Goal: Information Seeking & Learning: Understand process/instructions

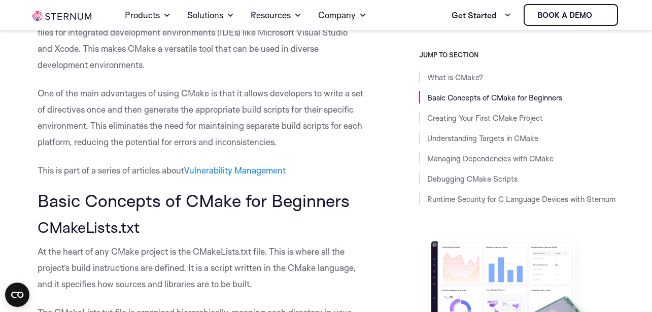
scroll to position [222, 0]
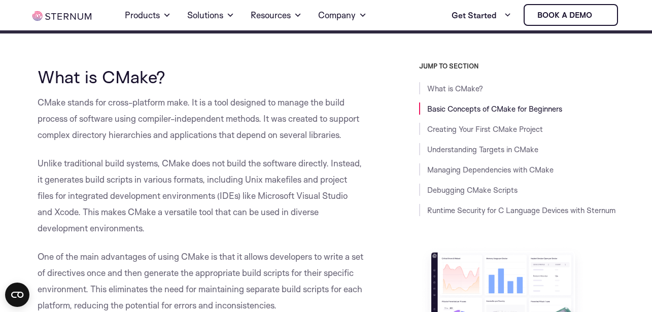
click at [227, 105] on p "CMake stands for cross-platform make. It is a tool designed to manage the build…" at bounding box center [201, 118] width 326 height 49
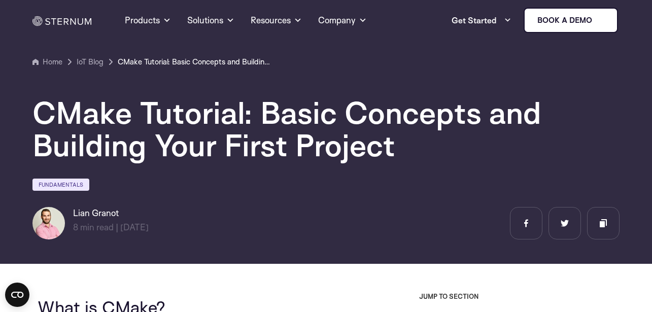
scroll to position [0, 0]
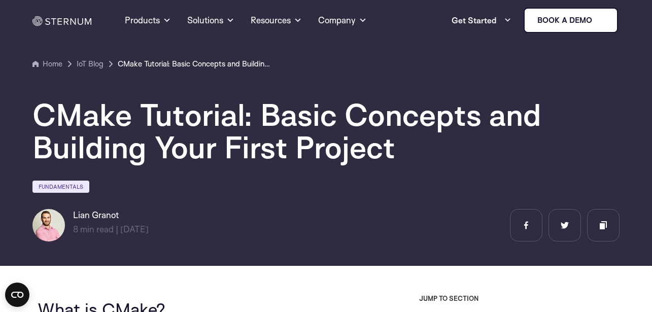
drag, startPoint x: 75, startPoint y: 113, endPoint x: 118, endPoint y: 117, distance: 43.3
click at [75, 112] on h1 "CMake Tutorial: Basic Concepts and Building Your First Project" at bounding box center [325, 130] width 587 height 65
click at [171, 118] on h1 "CMake Tutorial: Basic Concepts and Building Your First Project" at bounding box center [325, 130] width 587 height 65
drag, startPoint x: 237, startPoint y: 118, endPoint x: 244, endPoint y: 118, distance: 7.1
click at [238, 119] on h1 "CMake Tutorial: Basic Concepts and Building Your First Project" at bounding box center [325, 130] width 587 height 65
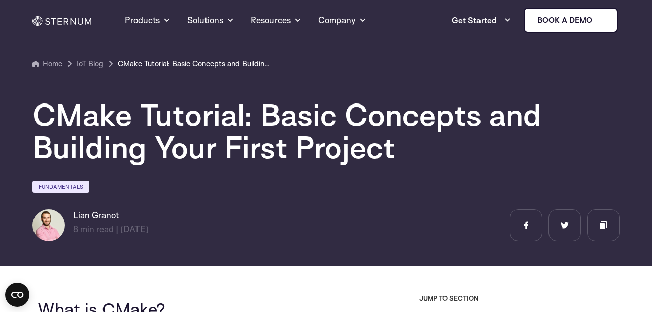
click at [321, 118] on h1 "CMake Tutorial: Basic Concepts and Building Your First Project" at bounding box center [325, 130] width 587 height 65
click at [357, 117] on h1 "CMake Tutorial: Basic Concepts and Building Your First Project" at bounding box center [325, 130] width 587 height 65
drag, startPoint x: 442, startPoint y: 116, endPoint x: 452, endPoint y: 116, distance: 9.6
click at [443, 116] on h1 "CMake Tutorial: Basic Concepts and Building Your First Project" at bounding box center [325, 130] width 587 height 65
drag, startPoint x: 464, startPoint y: 116, endPoint x: 362, endPoint y: 97, distance: 103.5
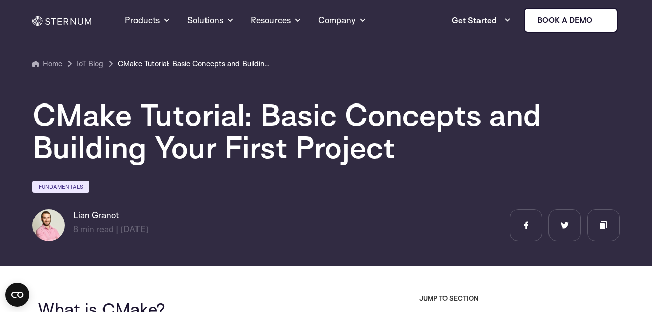
click at [462, 113] on h1 "CMake Tutorial: Basic Concepts and Building Your First Project" at bounding box center [325, 130] width 587 height 65
click at [88, 121] on h1 "CMake Tutorial: Basic Concepts and Building Your First Project" at bounding box center [325, 130] width 587 height 65
click at [176, 120] on h1 "CMake Tutorial: Basic Concepts and Building Your First Project" at bounding box center [325, 130] width 587 height 65
click at [259, 119] on h1 "CMake Tutorial: Basic Concepts and Building Your First Project" at bounding box center [325, 130] width 587 height 65
click at [319, 111] on h1 "CMake Tutorial: Basic Concepts and Building Your First Project" at bounding box center [325, 130] width 587 height 65
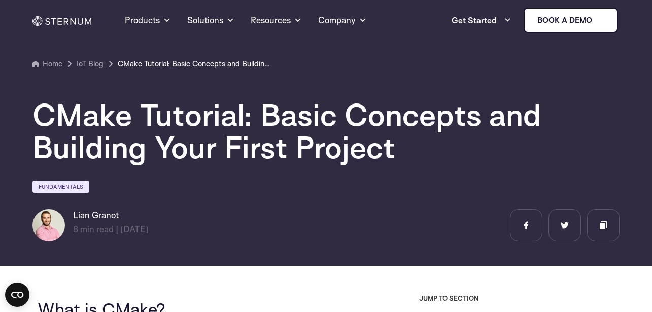
drag, startPoint x: 374, startPoint y: 112, endPoint x: 434, endPoint y: 115, distance: 59.9
click at [376, 112] on h1 "CMake Tutorial: Basic Concepts and Building Your First Project" at bounding box center [325, 130] width 587 height 65
click at [434, 115] on h1 "CMake Tutorial: Basic Concepts and Building Your First Project" at bounding box center [325, 130] width 587 height 65
click at [294, 119] on h1 "CMake Tutorial: Basic Concepts and Building Your First Project" at bounding box center [325, 130] width 587 height 65
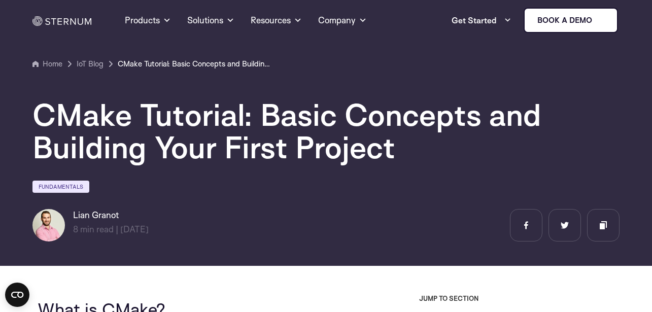
click at [414, 118] on h1 "CMake Tutorial: Basic Concepts and Building Your First Project" at bounding box center [325, 130] width 587 height 65
click at [470, 118] on h1 "CMake Tutorial: Basic Concepts and Building Your First Project" at bounding box center [325, 130] width 587 height 65
click at [99, 124] on h1 "CMake Tutorial: Basic Concepts and Building Your First Project" at bounding box center [325, 130] width 587 height 65
click at [116, 107] on h1 "CMake Tutorial: Basic Concepts and Building Your First Project" at bounding box center [325, 130] width 587 height 65
click at [221, 107] on h1 "CMake Tutorial: Basic Concepts and Building Your First Project" at bounding box center [325, 130] width 587 height 65
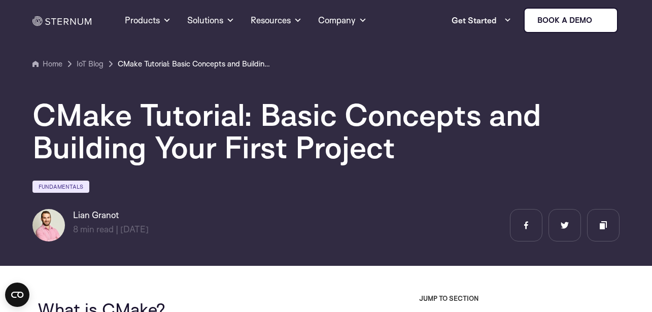
click at [321, 126] on h1 "CMake Tutorial: Basic Concepts and Building Your First Project" at bounding box center [325, 130] width 587 height 65
drag, startPoint x: 378, startPoint y: 120, endPoint x: 370, endPoint y: 120, distance: 8.1
click at [379, 120] on h1 "CMake Tutorial: Basic Concepts and Building Your First Project" at bounding box center [325, 130] width 587 height 65
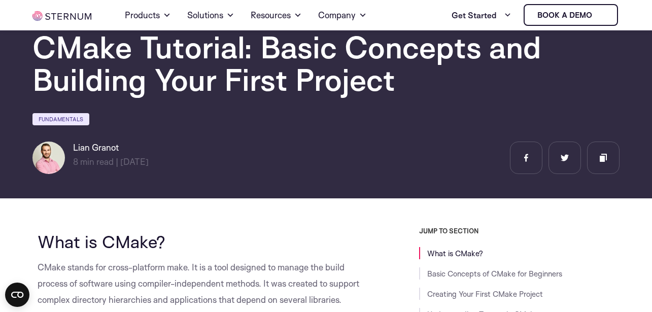
scroll to position [118, 0]
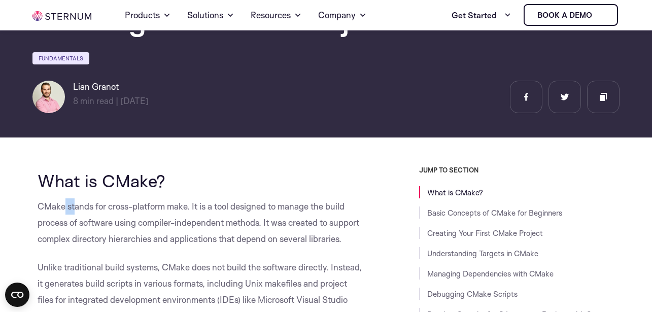
drag, startPoint x: 65, startPoint y: 207, endPoint x: 74, endPoint y: 207, distance: 8.6
click at [74, 207] on p "CMake stands for cross-platform make. It is a tool designed to manage the build…" at bounding box center [201, 222] width 326 height 49
click at [161, 209] on p "CMake stands for cross-platform make. It is a tool designed to manage the build…" at bounding box center [201, 222] width 326 height 49
click at [116, 210] on p "CMake stands for cross-platform make. It is a tool designed to manage the build…" at bounding box center [201, 222] width 326 height 49
click at [175, 209] on p "CMake stands for cross-platform make. It is a tool designed to manage the build…" at bounding box center [201, 222] width 326 height 49
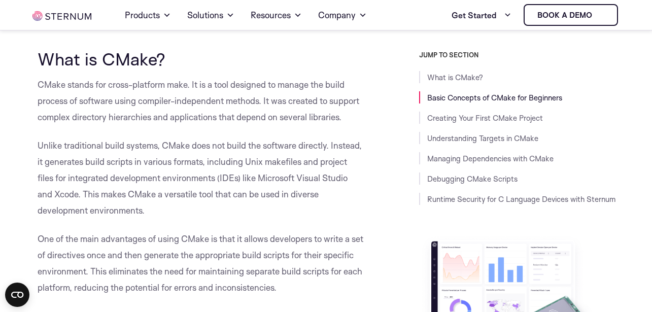
scroll to position [300, 0]
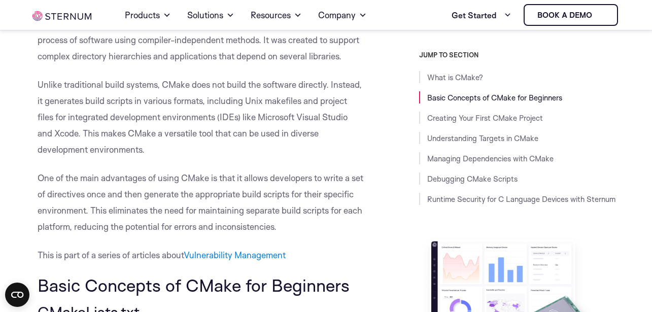
click at [138, 190] on p "One of the main advantages of using CMake is that it allows developers to write…" at bounding box center [201, 202] width 326 height 65
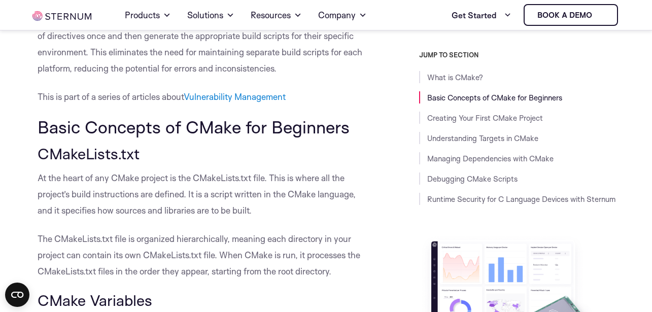
scroll to position [483, 0]
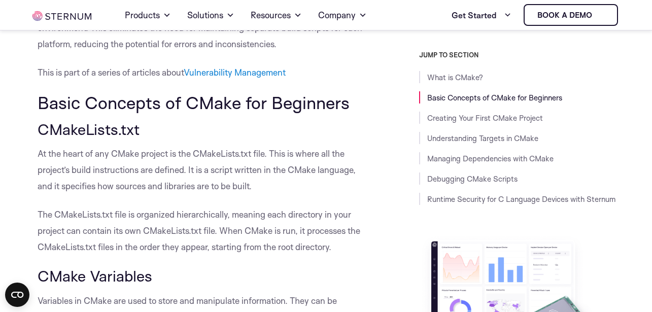
click at [145, 164] on p "At the heart of any CMake project is the CMakeLists.txt file. This is where all…" at bounding box center [201, 170] width 326 height 49
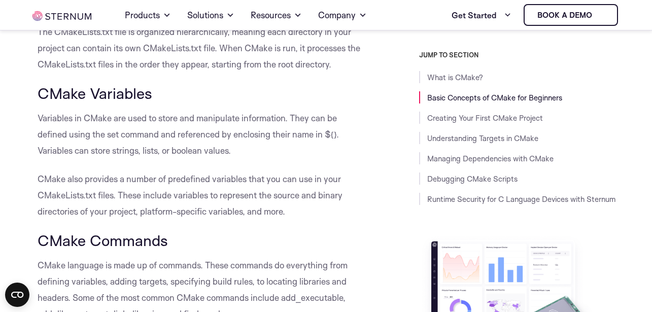
drag, startPoint x: 155, startPoint y: 161, endPoint x: 161, endPoint y: 185, distance: 24.1
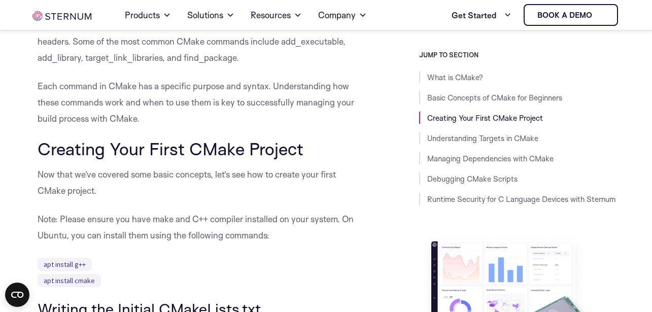
scroll to position [970, 0]
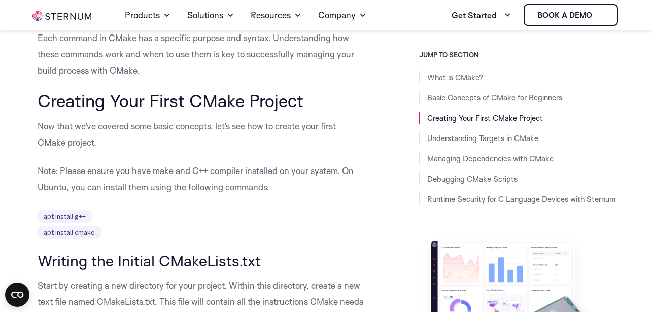
click at [135, 191] on p "Note: Please ensure you have make and C++ compiler installed on your system. On…" at bounding box center [201, 179] width 326 height 32
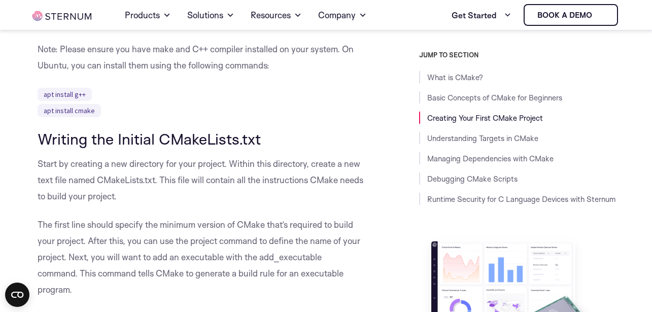
drag, startPoint x: 140, startPoint y: 185, endPoint x: 152, endPoint y: 181, distance: 12.5
click at [139, 184] on p "Start by creating a new directory for your project. Within this directory, crea…" at bounding box center [201, 180] width 326 height 49
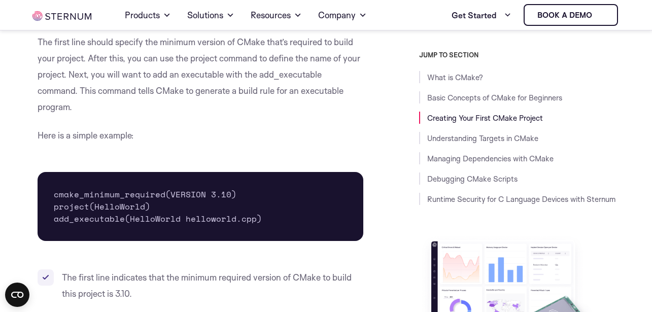
drag, startPoint x: 38, startPoint y: 137, endPoint x: 62, endPoint y: 132, distance: 24.8
click at [38, 136] on p "Here is a simple example:" at bounding box center [201, 135] width 326 height 16
drag, startPoint x: 68, startPoint y: 132, endPoint x: 123, endPoint y: 135, distance: 54.8
click at [69, 132] on p "Here is a simple example:" at bounding box center [201, 135] width 326 height 16
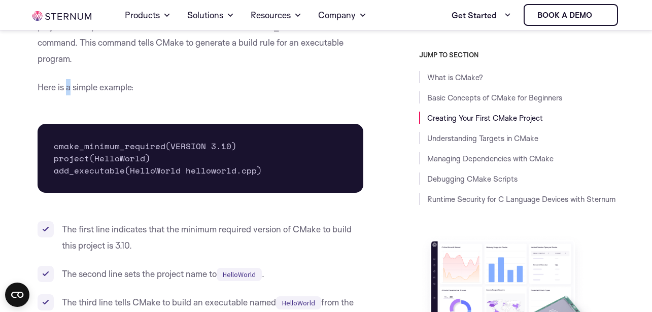
scroll to position [1335, 0]
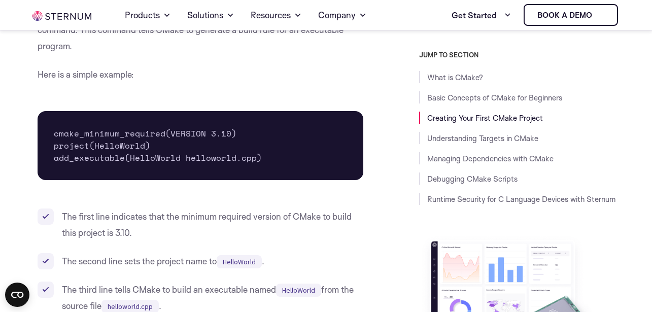
click at [76, 137] on pre "cmake_minimum_required(VERSION 3.10) project(HelloWorld) add_executable(HelloWo…" at bounding box center [201, 145] width 326 height 69
click at [117, 137] on pre "cmake_minimum_required(VERSION 3.10) project(HelloWorld) add_executable(HelloWo…" at bounding box center [201, 145] width 326 height 69
drag, startPoint x: 192, startPoint y: 133, endPoint x: 177, endPoint y: 133, distance: 15.2
click at [177, 133] on pre "cmake_minimum_required(VERSION 3.10) project(HelloWorld) add_executable(HelloWo…" at bounding box center [201, 145] width 326 height 69
click at [103, 138] on pre "cmake_minimum_required(VERSION 3.10) project(HelloWorld) add_executable(HelloWo…" at bounding box center [201, 145] width 326 height 69
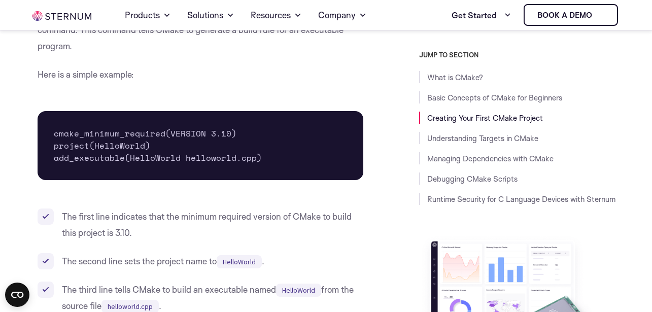
click at [142, 135] on pre "cmake_minimum_required(VERSION 3.10) project(HelloWorld) add_executable(HelloWo…" at bounding box center [201, 145] width 326 height 69
click at [107, 136] on pre "cmake_minimum_required(VERSION 3.10) project(HelloWorld) add_executable(HelloWo…" at bounding box center [201, 145] width 326 height 69
click at [135, 156] on pre "cmake_minimum_required(VERSION 3.10) project(HelloWorld) add_executable(HelloWo…" at bounding box center [201, 145] width 326 height 69
click at [70, 146] on pre "cmake_minimum_required(VERSION 3.10) project(HelloWorld) add_executable(HelloWo…" at bounding box center [201, 145] width 326 height 69
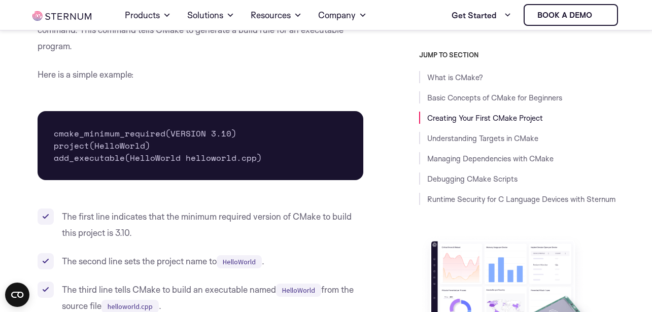
click at [272, 158] on pre "cmake_minimum_required(VERSION 3.10) project(HelloWorld) add_executable(HelloWo…" at bounding box center [201, 145] width 326 height 69
click at [183, 158] on pre "cmake_minimum_required(VERSION 3.10) project(HelloWorld) add_executable(HelloWo…" at bounding box center [201, 145] width 326 height 69
drag, startPoint x: 238, startPoint y: 158, endPoint x: 253, endPoint y: 172, distance: 20.4
click at [239, 158] on pre "cmake_minimum_required(VERSION 3.10) project(HelloWorld) add_executable(HelloWo…" at bounding box center [201, 145] width 326 height 69
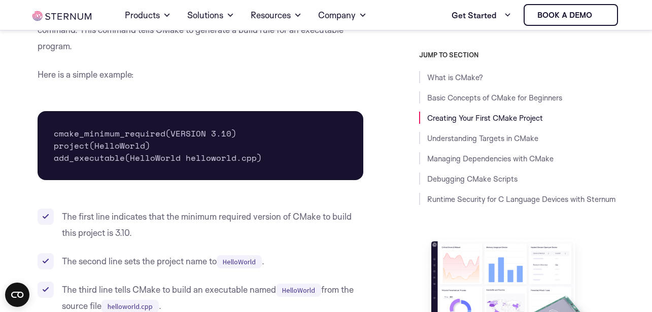
click at [142, 157] on pre "cmake_minimum_required(VERSION 3.10) project(HelloWorld) add_executable(HelloWo…" at bounding box center [201, 145] width 326 height 69
click at [206, 157] on pre "cmake_minimum_required(VERSION 3.10) project(HelloWorld) add_executable(HelloWo…" at bounding box center [201, 145] width 326 height 69
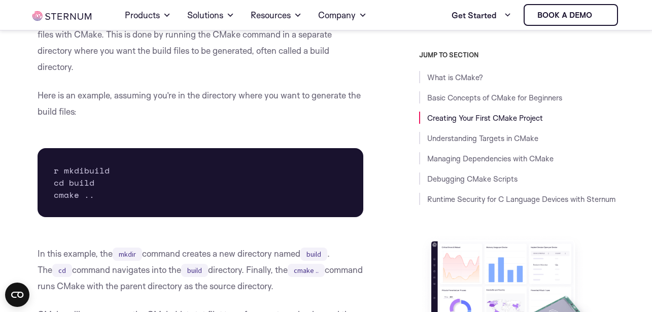
scroll to position [1700, 0]
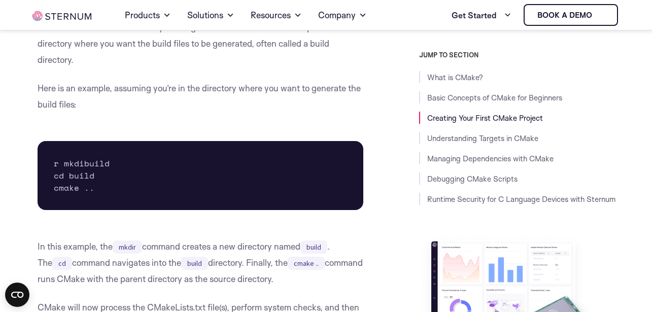
click at [81, 164] on pre "r mkdibuild cd build cmake .." at bounding box center [201, 175] width 326 height 69
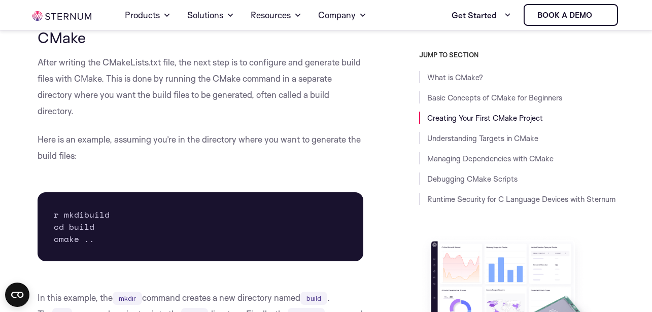
scroll to position [1578, 0]
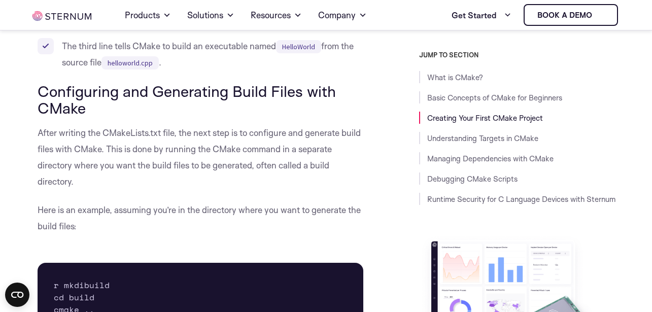
click at [104, 142] on p "After writing the CMakeLists.txt file, the next step is to configure and genera…" at bounding box center [201, 157] width 326 height 65
drag, startPoint x: 163, startPoint y: 142, endPoint x: 149, endPoint y: 171, distance: 32.7
click at [163, 142] on p "After writing the CMakeLists.txt file, the next step is to configure and genera…" at bounding box center [201, 157] width 326 height 65
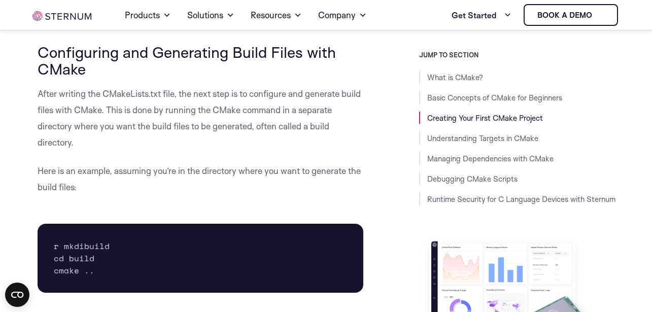
scroll to position [1639, 0]
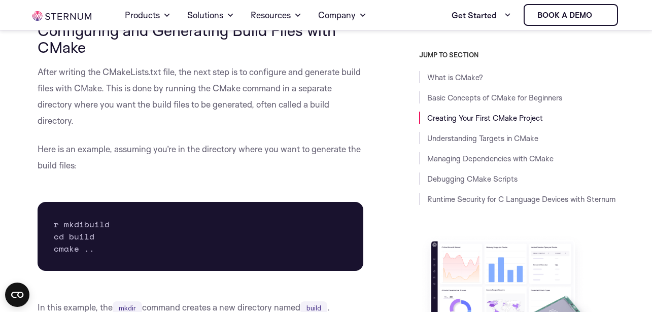
click at [79, 226] on pre "r mkdibuild cd build cmake .." at bounding box center [201, 236] width 326 height 69
click at [109, 226] on pre "r mkdibuild cd build cmake .." at bounding box center [201, 236] width 326 height 69
click at [96, 225] on pre "r mkdibuild cd build cmake .." at bounding box center [201, 236] width 326 height 69
drag, startPoint x: 116, startPoint y: 224, endPoint x: 29, endPoint y: 66, distance: 179.7
click at [117, 223] on pre "r mkdibuild cd build cmake .." at bounding box center [201, 236] width 326 height 69
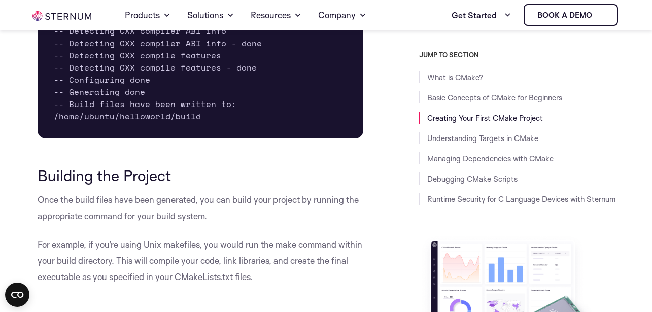
scroll to position [2247, 0]
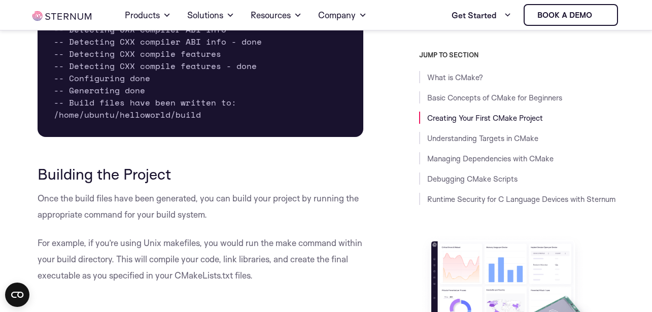
click at [141, 217] on p "Once the build files have been generated, you can build your project by running…" at bounding box center [201, 206] width 326 height 32
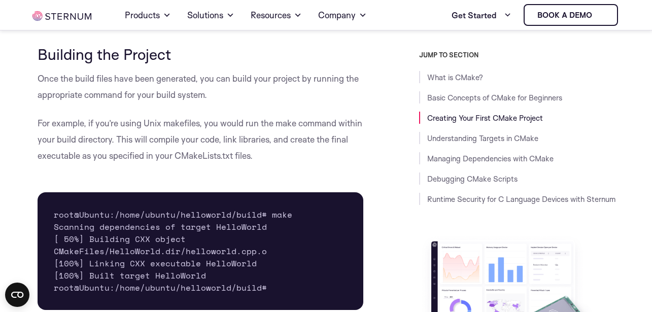
scroll to position [2369, 0]
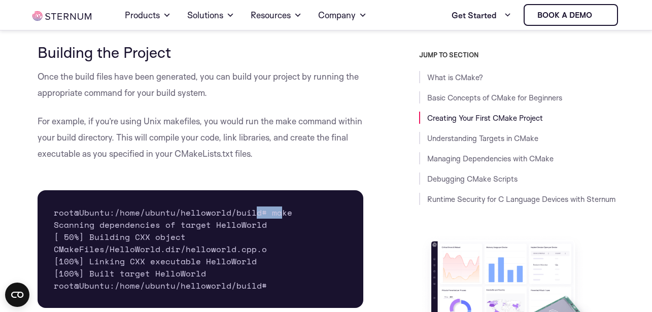
drag, startPoint x: 263, startPoint y: 225, endPoint x: 253, endPoint y: 225, distance: 9.6
click at [253, 225] on pre "root@Ubuntu:/home/ubuntu/helloworld/build# make Scanning dependencies of target…" at bounding box center [201, 249] width 326 height 118
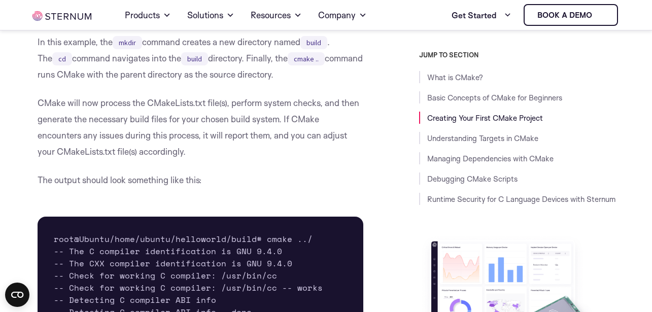
scroll to position [1943, 0]
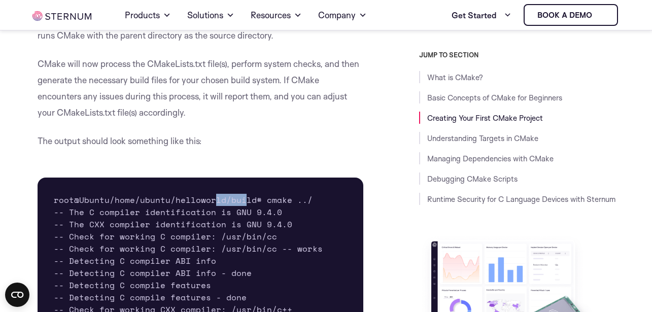
drag, startPoint x: 214, startPoint y: 214, endPoint x: 243, endPoint y: 214, distance: 29.4
click at [243, 214] on pre "root@Ubuntu/home/ubuntu/helloworld/build# cmake ../ -- The C compiler identific…" at bounding box center [201, 309] width 326 height 264
click at [275, 213] on pre "root@Ubuntu/home/ubuntu/helloworld/build# cmake ../ -- The C compiler identific…" at bounding box center [201, 309] width 326 height 264
click at [150, 226] on pre "root@Ubuntu/home/ubuntu/helloworld/build# cmake ../ -- The C compiler identific…" at bounding box center [201, 309] width 326 height 264
click at [232, 215] on pre "root@Ubuntu/home/ubuntu/helloworld/build# cmake ../ -- The C compiler identific…" at bounding box center [201, 309] width 326 height 264
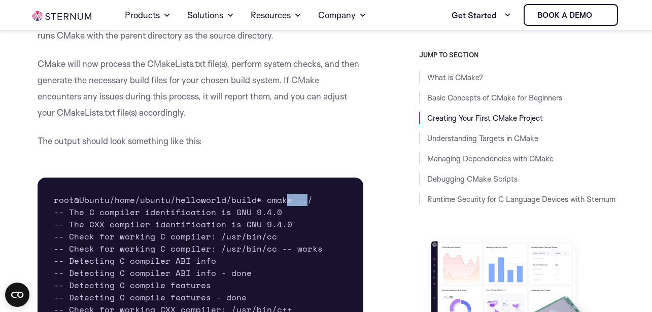
drag, startPoint x: 291, startPoint y: 210, endPoint x: 281, endPoint y: 210, distance: 10.1
click at [281, 210] on pre "root@Ubuntu/home/ubuntu/helloworld/build# cmake ../ -- The C compiler identific…" at bounding box center [201, 309] width 326 height 264
click at [150, 225] on pre "root@Ubuntu/home/ubuntu/helloworld/build# cmake ../ -- The C compiler identific…" at bounding box center [201, 309] width 326 height 264
click at [259, 213] on pre "root@Ubuntu/home/ubuntu/helloworld/build# cmake ../ -- The C compiler identific…" at bounding box center [201, 309] width 326 height 264
click at [275, 212] on pre "root@Ubuntu/home/ubuntu/helloworld/build# cmake ../ -- The C compiler identific…" at bounding box center [201, 309] width 326 height 264
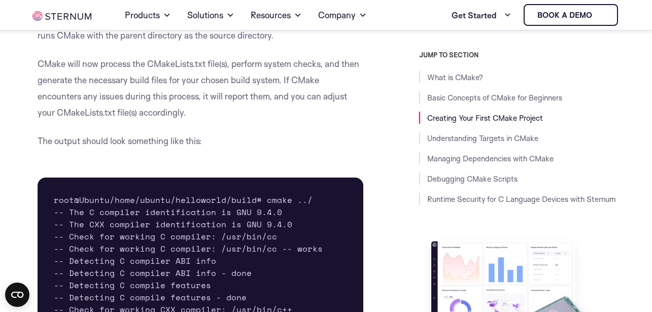
click at [125, 225] on pre "root@Ubuntu/home/ubuntu/helloworld/build# cmake ../ -- The C compiler identific…" at bounding box center [201, 309] width 326 height 264
click at [214, 212] on pre "root@Ubuntu/home/ubuntu/helloworld/build# cmake ../ -- The C compiler identific…" at bounding box center [201, 309] width 326 height 264
click at [255, 212] on pre "root@Ubuntu/home/ubuntu/helloworld/build# cmake ../ -- The C compiler identific…" at bounding box center [201, 309] width 326 height 264
click at [279, 212] on pre "root@Ubuntu/home/ubuntu/helloworld/build# cmake ../ -- The C compiler identific…" at bounding box center [201, 309] width 326 height 264
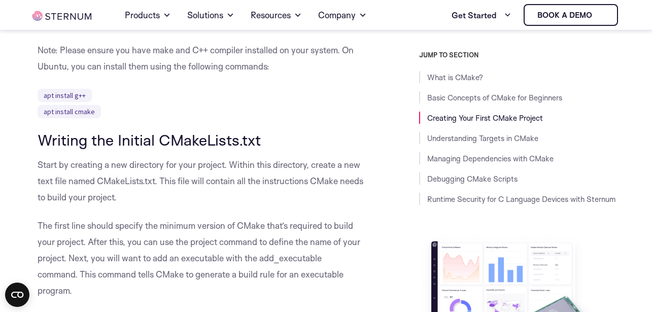
scroll to position [1091, 0]
click at [116, 167] on p "Start by creating a new directory for your project. Within this directory, crea…" at bounding box center [201, 180] width 326 height 49
click at [155, 166] on p "Start by creating a new directory for your project. Within this directory, crea…" at bounding box center [201, 180] width 326 height 49
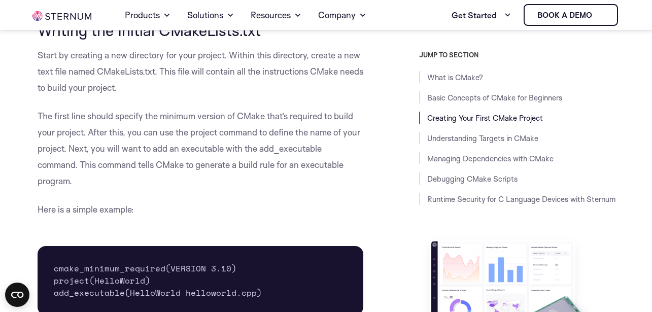
scroll to position [1213, 0]
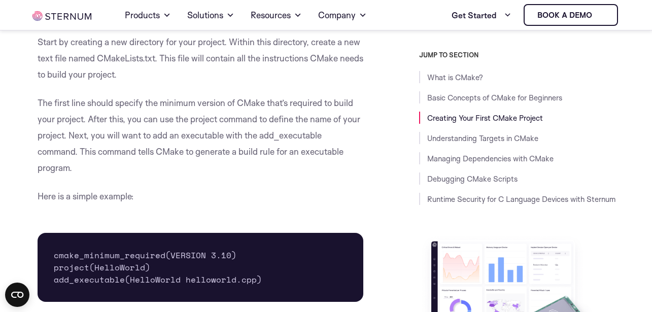
click at [171, 138] on p "The first line should specify the minimum version of CMake that’s required to b…" at bounding box center [201, 135] width 326 height 81
click at [151, 110] on p "The first line should specify the minimum version of CMake that’s required to b…" at bounding box center [201, 135] width 326 height 81
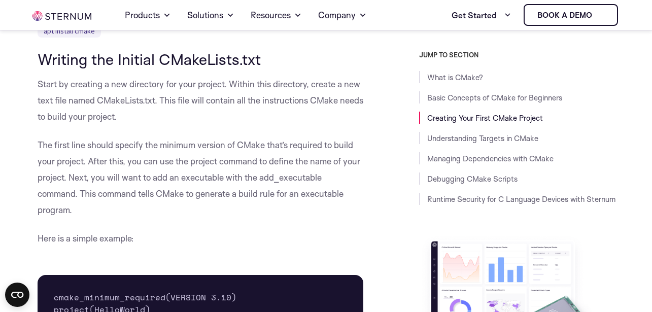
scroll to position [1091, 0]
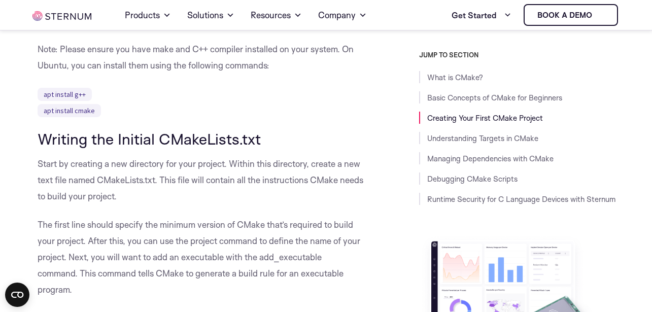
click at [77, 169] on p "Start by creating a new directory for your project. Within this directory, crea…" at bounding box center [201, 180] width 326 height 49
click at [181, 168] on p "Start by creating a new directory for your project. Within this directory, crea…" at bounding box center [201, 180] width 326 height 49
click at [84, 184] on p "Start by creating a new directory for your project. Within this directory, crea…" at bounding box center [201, 180] width 326 height 49
click at [146, 183] on p "Start by creating a new directory for your project. Within this directory, crea…" at bounding box center [201, 180] width 326 height 49
click at [249, 183] on p "Start by creating a new directory for your project. Within this directory, crea…" at bounding box center [201, 180] width 326 height 49
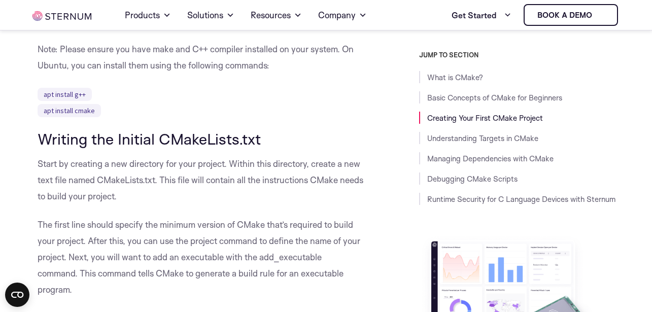
click at [148, 179] on p "Start by creating a new directory for your project. Within this directory, crea…" at bounding box center [201, 180] width 326 height 49
click at [183, 185] on p "Start by creating a new directory for your project. Within this directory, crea…" at bounding box center [201, 180] width 326 height 49
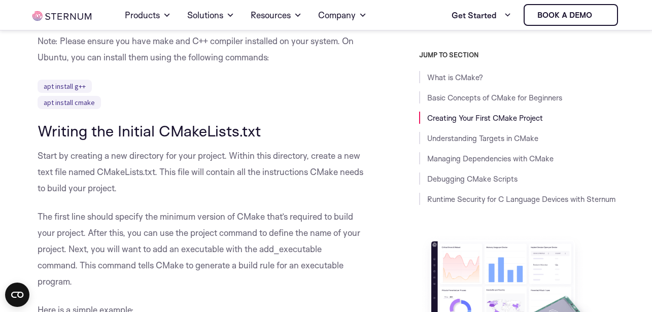
scroll to position [1213, 0]
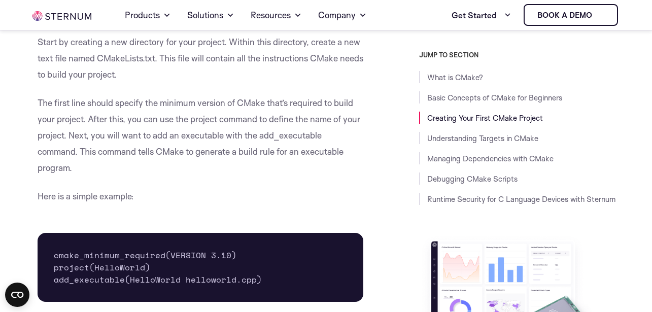
drag, startPoint x: 173, startPoint y: 142, endPoint x: 185, endPoint y: 146, distance: 11.6
click at [175, 142] on p "The first line should specify the minimum version of CMake that’s required to b…" at bounding box center [201, 135] width 326 height 81
drag, startPoint x: 227, startPoint y: 117, endPoint x: 235, endPoint y: 134, distance: 18.8
click at [228, 117] on p "The first line should specify the minimum version of CMake that’s required to b…" at bounding box center [201, 135] width 326 height 81
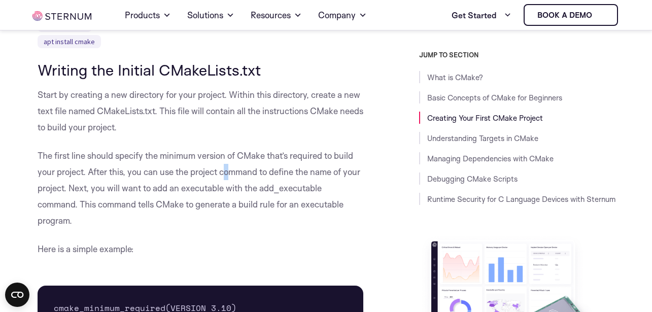
scroll to position [1091, 0]
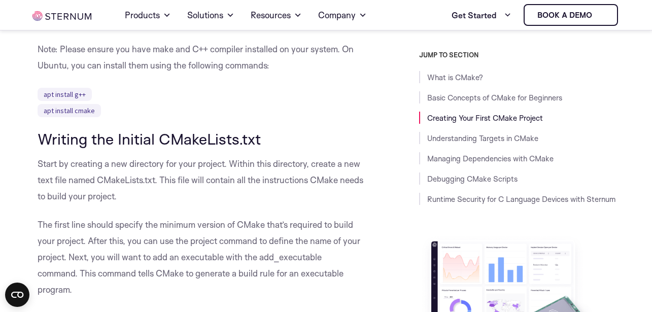
click at [169, 174] on p "Start by creating a new directory for your project. Within this directory, crea…" at bounding box center [201, 180] width 326 height 49
drag, startPoint x: 156, startPoint y: 182, endPoint x: 97, endPoint y: 178, distance: 58.9
click at [97, 178] on p "Start by creating a new directory for your project. Within this directory, crea…" at bounding box center [201, 180] width 326 height 49
copy p "CMakeLists.txt"
click at [205, 181] on p "Start by creating a new directory for your project. Within this directory, crea…" at bounding box center [201, 180] width 326 height 49
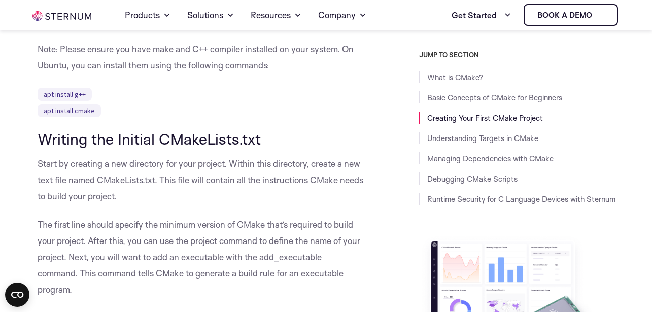
click at [249, 182] on p "Start by creating a new directory for your project. Within this directory, crea…" at bounding box center [201, 180] width 326 height 49
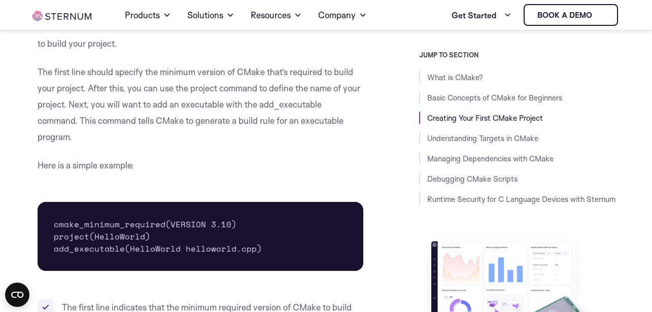
scroll to position [1274, 0]
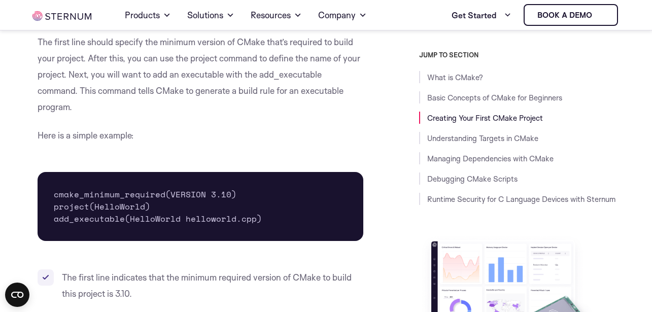
click at [93, 199] on pre "cmake_minimum_required(VERSION 3.10) project(HelloWorld) add_executable(HelloWo…" at bounding box center [201, 206] width 326 height 69
click at [116, 203] on pre "cmake_minimum_required(VERSION 3.10) project(HelloWorld) add_executable(HelloWo…" at bounding box center [201, 206] width 326 height 69
click at [113, 221] on pre "cmake_minimum_required(VERSION 3.10) project(HelloWorld) add_executable(HelloWo…" at bounding box center [201, 206] width 326 height 69
click at [213, 217] on pre "cmake_minimum_required(VERSION 3.10) project(HelloWorld) add_executable(HelloWo…" at bounding box center [201, 206] width 326 height 69
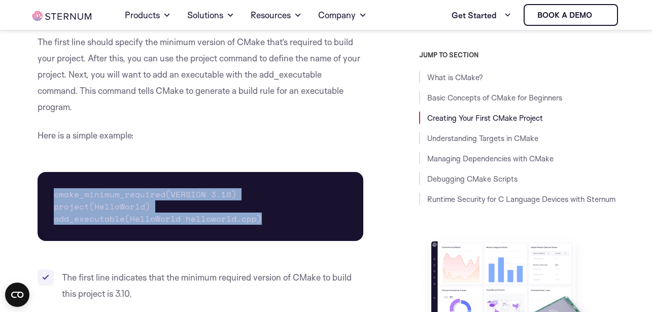
drag, startPoint x: 261, startPoint y: 220, endPoint x: 56, endPoint y: 196, distance: 206.3
click at [56, 196] on pre "cmake_minimum_required(VERSION 3.10) project(HelloWorld) add_executable(HelloWo…" at bounding box center [201, 206] width 326 height 69
copy pre "cmake_minimum_required(VERSION 3.10) project(HelloWorld) add_executable(HelloWo…"
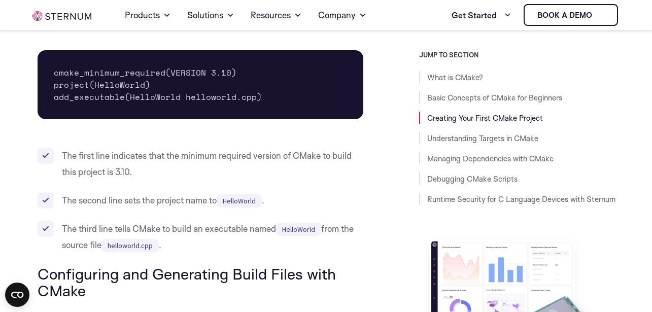
click at [95, 158] on li "The first line indicates that the minimum required version of CMake to build th…" at bounding box center [201, 164] width 326 height 32
click at [129, 158] on li "The first line indicates that the minimum required version of CMake to build th…" at bounding box center [201, 164] width 326 height 32
click at [191, 158] on li "The first line indicates that the minimum required version of CMake to build th…" at bounding box center [201, 164] width 326 height 32
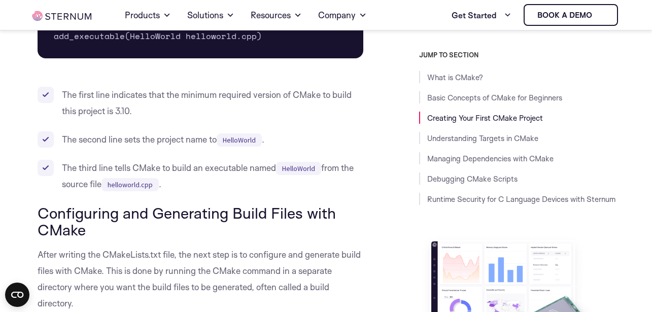
scroll to position [1578, 0]
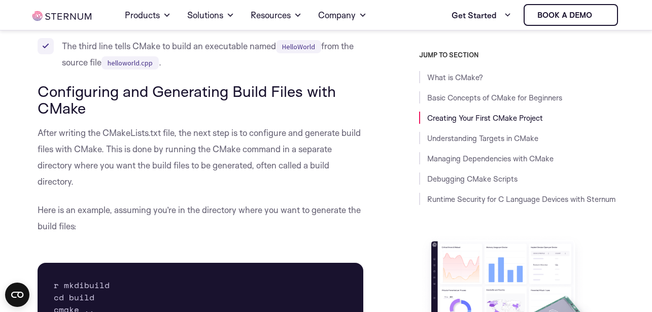
click at [145, 151] on p "After writing the CMakeLists.txt file, the next step is to configure and genera…" at bounding box center [201, 157] width 326 height 65
click at [194, 165] on p "After writing the CMakeLists.txt file, the next step is to configure and genera…" at bounding box center [201, 157] width 326 height 65
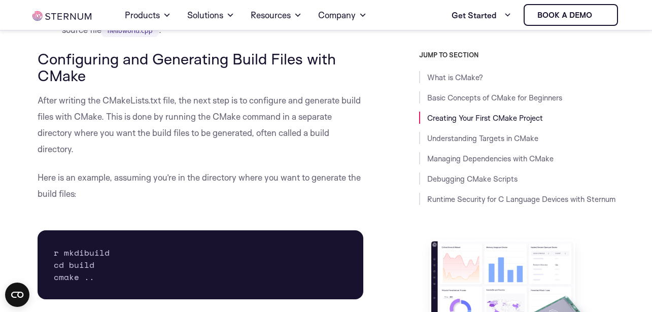
scroll to position [1639, 0]
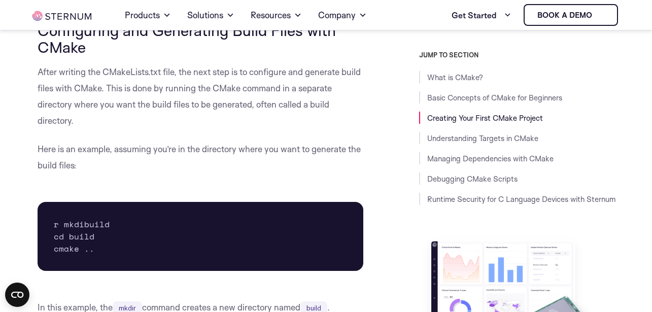
click at [89, 224] on pre "r mkdibuild cd build cmake .." at bounding box center [201, 236] width 326 height 69
click at [78, 228] on pre "r mkdibuild cd build cmake .." at bounding box center [201, 236] width 326 height 69
click at [98, 226] on pre "r mkdibuild cd build cmake .." at bounding box center [201, 236] width 326 height 69
click at [80, 225] on pre "r mkdibuild cd build cmake .." at bounding box center [201, 236] width 326 height 69
click at [103, 225] on pre "r mkdibuild cd build cmake .." at bounding box center [201, 236] width 326 height 69
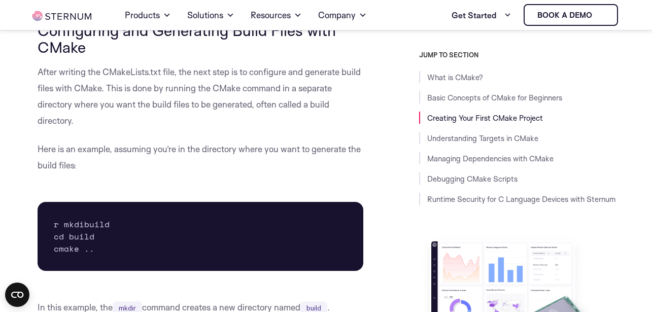
click at [63, 225] on pre "r mkdibuild cd build cmake .." at bounding box center [201, 236] width 326 height 69
drag, startPoint x: 122, startPoint y: 227, endPoint x: 85, endPoint y: 225, distance: 37.1
click at [85, 225] on pre "r mkdibuild cd build cmake .." at bounding box center [201, 236] width 326 height 69
copy pre "build"
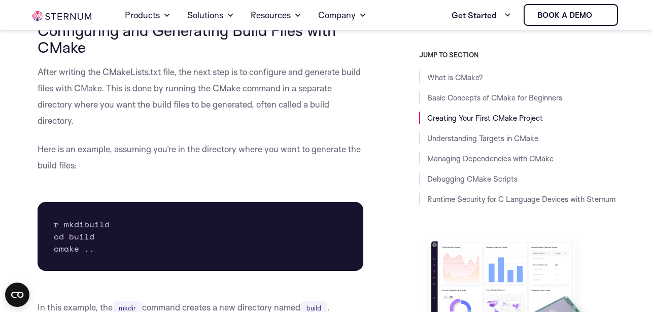
click at [68, 254] on pre "r mkdibuild cd build cmake .." at bounding box center [201, 236] width 326 height 69
drag, startPoint x: 103, startPoint y: 252, endPoint x: 50, endPoint y: 253, distance: 53.3
click at [50, 253] on pre "r mkdibuild cd build cmake .." at bounding box center [201, 236] width 326 height 69
copy pre "cmake .."
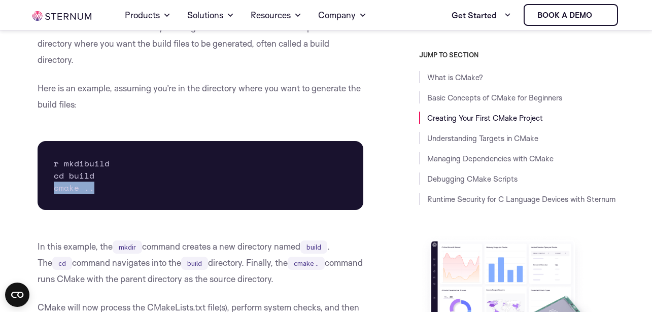
scroll to position [1821, 0]
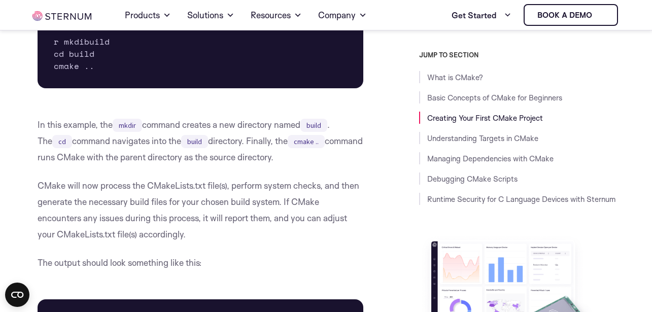
click at [114, 210] on p "CMake will now process the CMakeLists.txt file(s), perform system checks, and t…" at bounding box center [201, 209] width 326 height 65
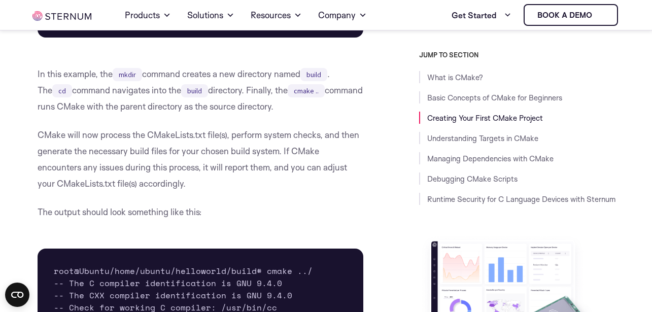
scroll to position [1943, 0]
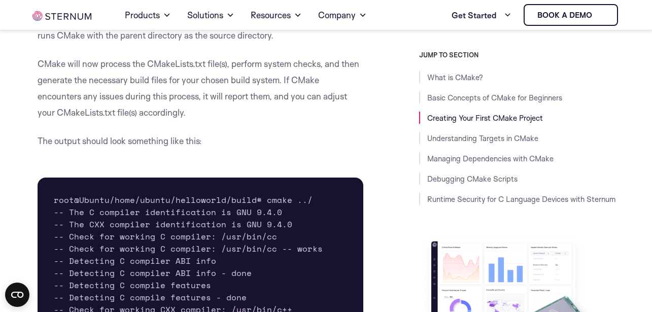
click at [134, 148] on p "The output should look something like this:" at bounding box center [201, 141] width 326 height 16
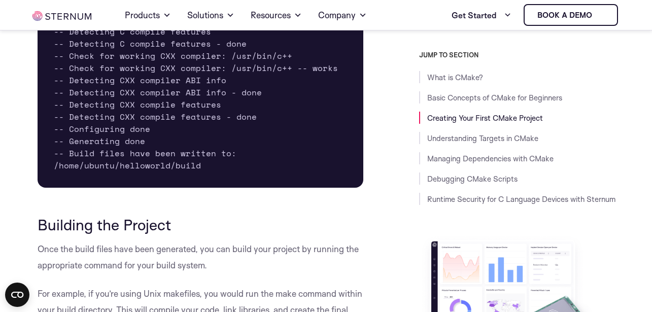
scroll to position [2308, 0]
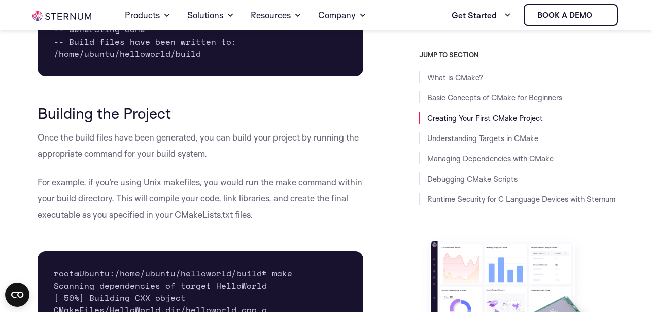
click at [104, 150] on p "Once the build files have been generated, you can build your project by running…" at bounding box center [201, 145] width 326 height 32
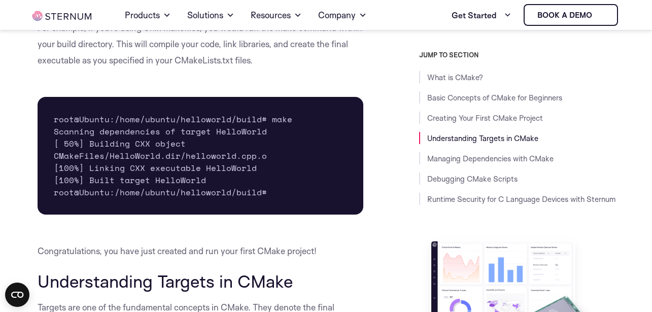
scroll to position [2491, 0]
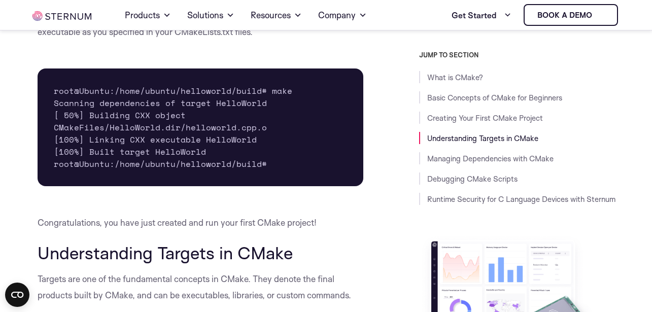
click at [122, 118] on pre "root@Ubuntu:/home/ubuntu/helloworld/build# make Scanning dependencies of target…" at bounding box center [201, 127] width 326 height 118
click at [280, 102] on pre "root@Ubuntu:/home/ubuntu/helloworld/build# make Scanning dependencies of target…" at bounding box center [201, 127] width 326 height 118
copy pre "make"
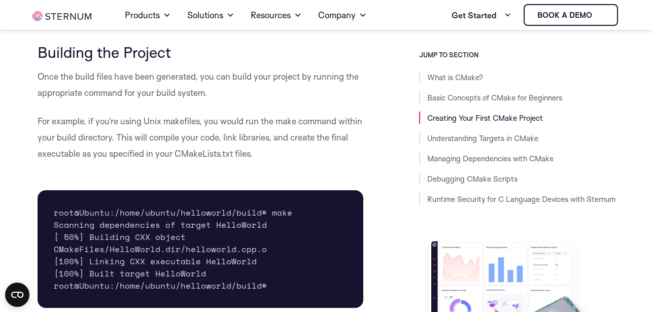
click at [211, 140] on p "For example, if you’re using Unix makefiles, you would run the make command wit…" at bounding box center [201, 137] width 326 height 49
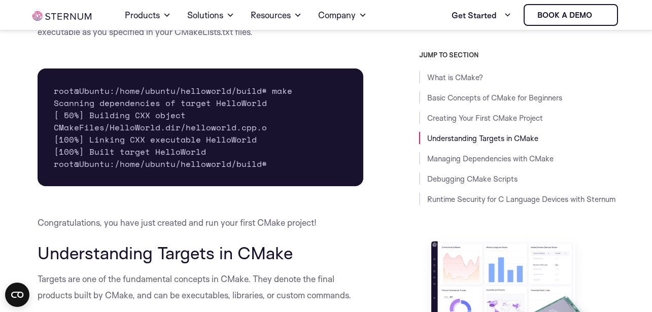
click at [173, 123] on pre "root@Ubuntu:/home/ubuntu/helloworld/build# make Scanning dependencies of target…" at bounding box center [201, 127] width 326 height 118
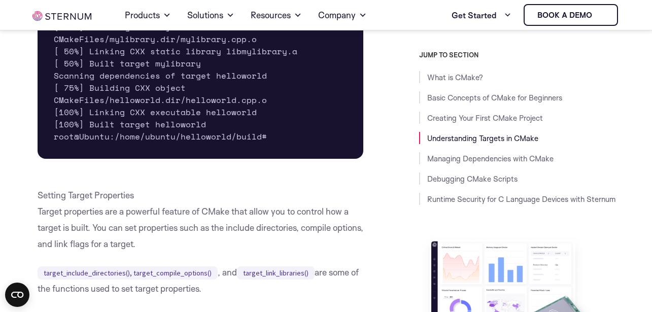
scroll to position [4316, 0]
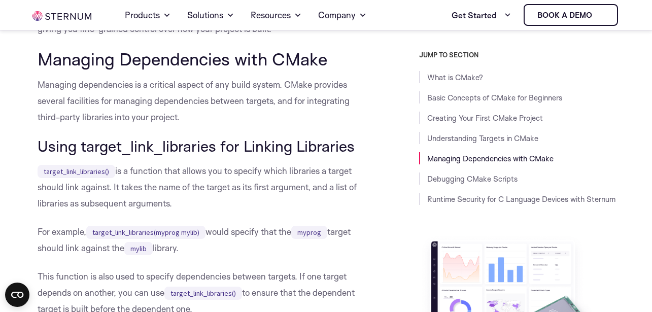
click at [162, 125] on p "Managing dependencies is a critical aspect of any build system. CMake provides …" at bounding box center [201, 101] width 326 height 49
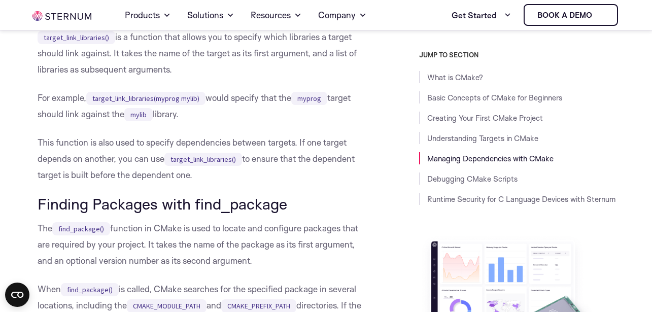
scroll to position [4499, 0]
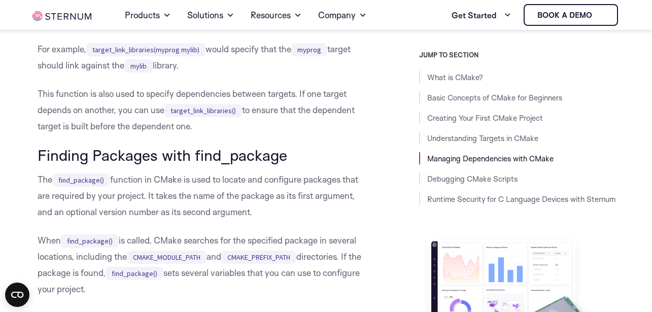
click at [128, 134] on p "This function is also used to specify dependencies between targets. If one targ…" at bounding box center [201, 110] width 326 height 49
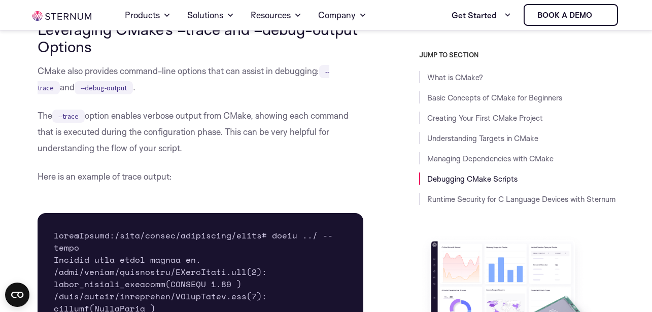
scroll to position [5716, 0]
